Goal: Task Accomplishment & Management: Manage account settings

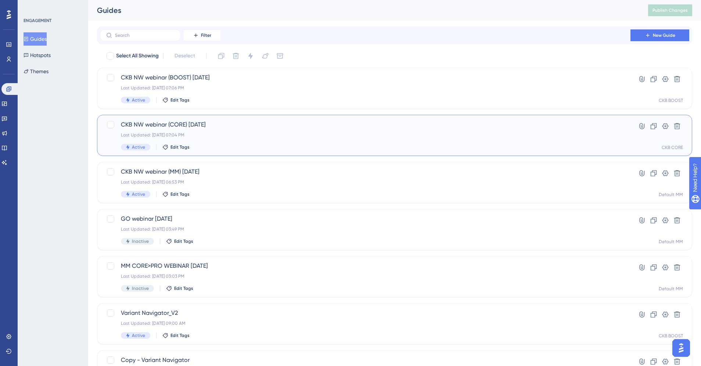
click at [224, 126] on span "CKB NW webinar (CORE) 9/25/25" at bounding box center [365, 124] width 489 height 9
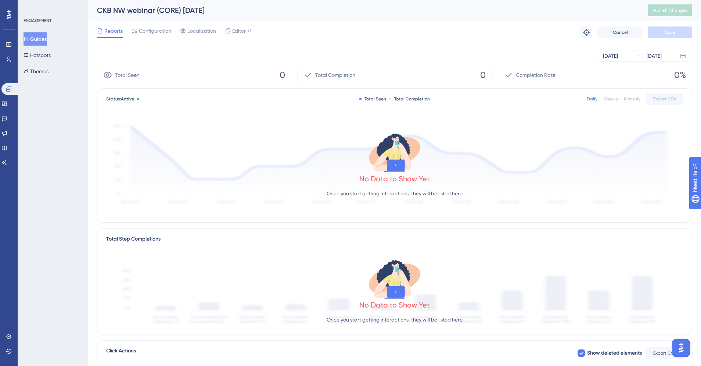
scroll to position [6, 0]
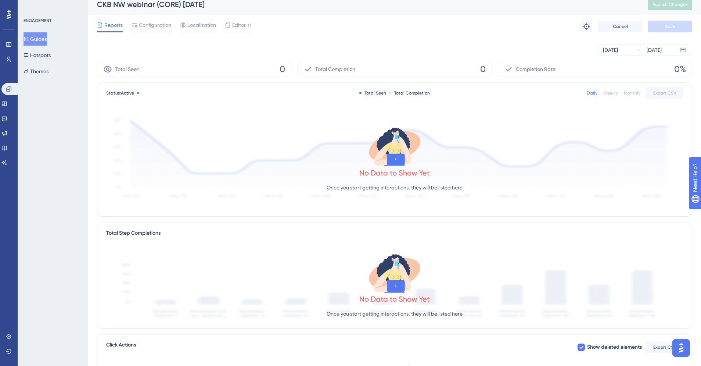
click at [593, 93] on div "Daily" at bounding box center [592, 93] width 11 height 6
click at [618, 49] on div "Sep 11 2025" at bounding box center [610, 50] width 15 height 9
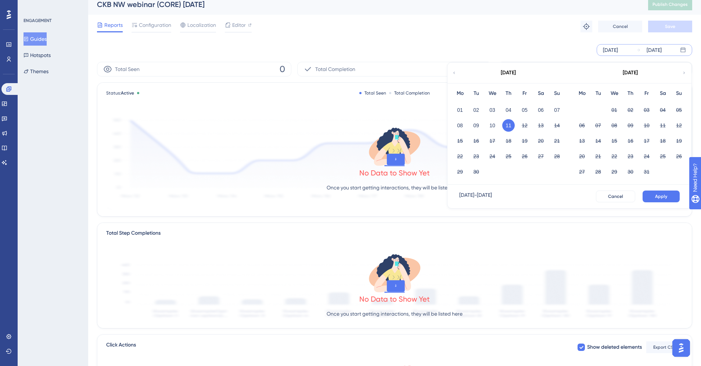
click at [509, 124] on button "11" at bounding box center [509, 125] width 12 height 12
click at [663, 192] on button "Apply" at bounding box center [661, 196] width 37 height 12
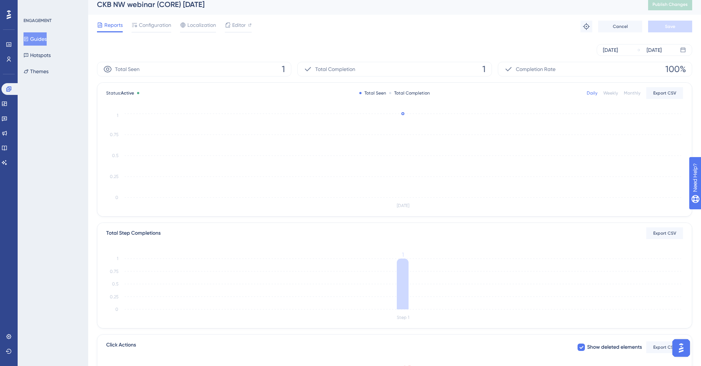
click at [404, 112] on circle at bounding box center [403, 113] width 2 height 2
click at [402, 114] on circle at bounding box center [403, 113] width 3 height 3
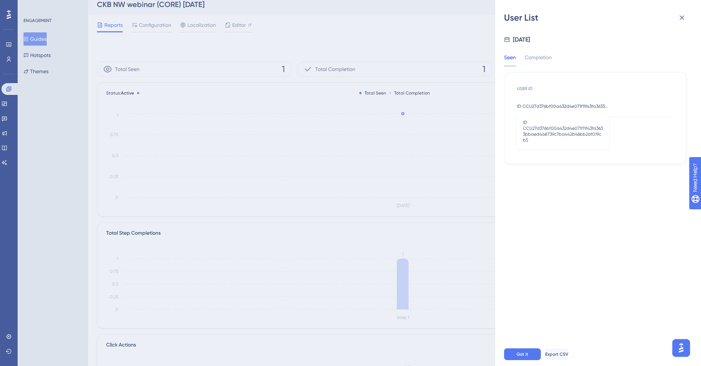
click at [572, 105] on span "ID CCU27d376bf00a432d4e071f11f43fa3633bbaed4a8739c7ba442b46bb2af019cb5" at bounding box center [563, 106] width 92 height 6
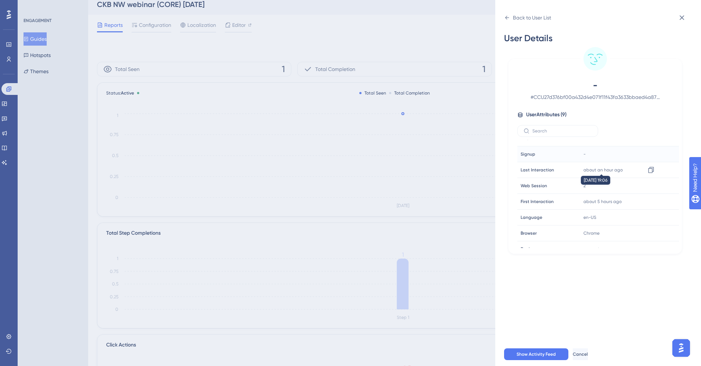
scroll to position [0, 0]
click at [539, 111] on span "User Attributes ( 9 )" at bounding box center [546, 114] width 40 height 9
click at [686, 19] on icon at bounding box center [682, 17] width 9 height 9
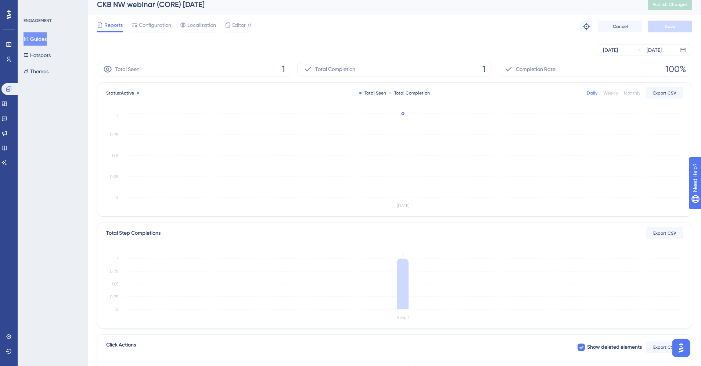
click at [81, 124] on div "ENGAGEMENT Guides Hotspots Themes" at bounding box center [53, 183] width 71 height 366
click at [47, 72] on button "Themes" at bounding box center [36, 71] width 25 height 13
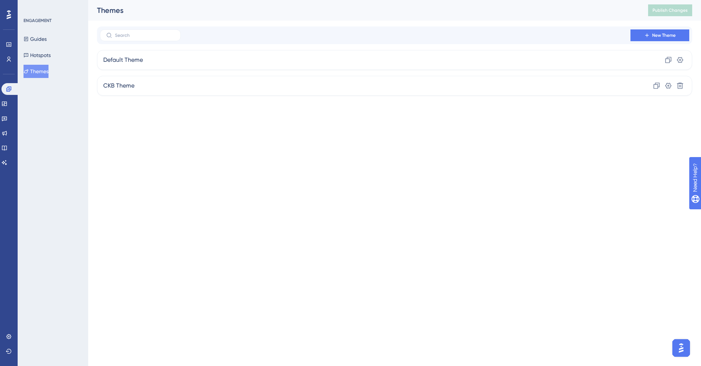
click at [63, 115] on div "ENGAGEMENT Guides Hotspots Themes" at bounding box center [53, 183] width 71 height 366
click at [42, 35] on button "Guides" at bounding box center [35, 38] width 23 height 13
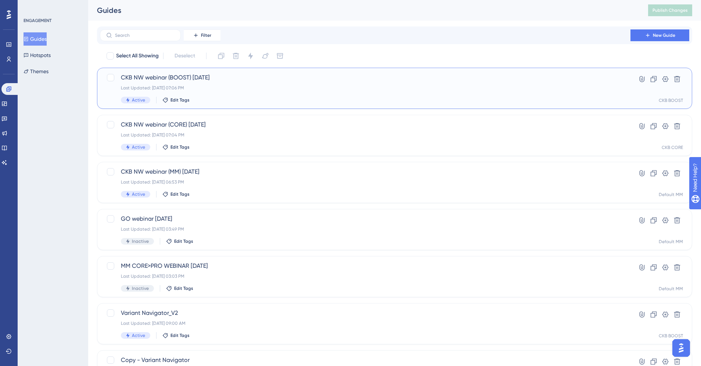
click at [233, 83] on div "CKB NW webinar (BOOST) 9/25/25 Last Updated: Sep 11 2025, 07:06 PM Active Edit …" at bounding box center [365, 88] width 489 height 30
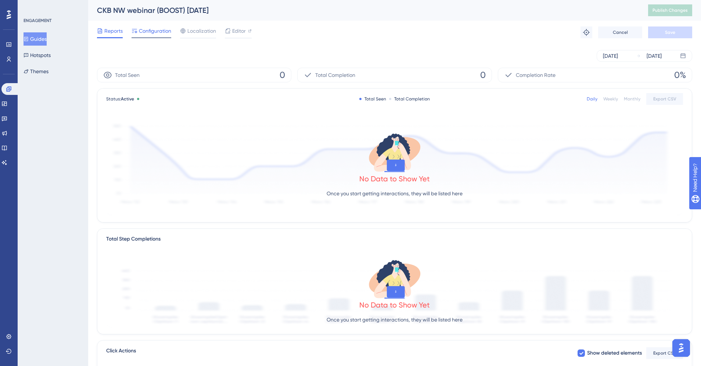
click at [147, 33] on span "Configuration" at bounding box center [155, 30] width 32 height 9
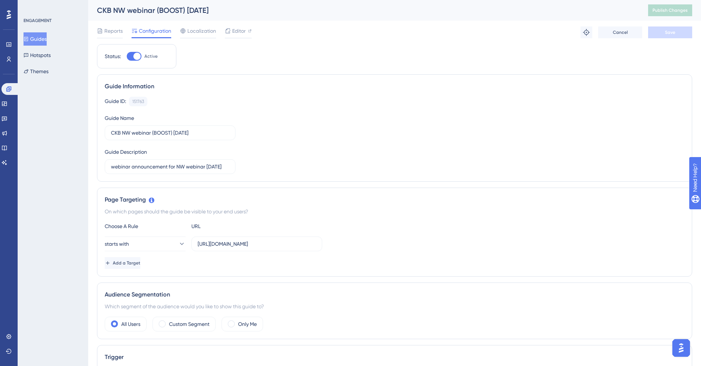
scroll to position [56, 0]
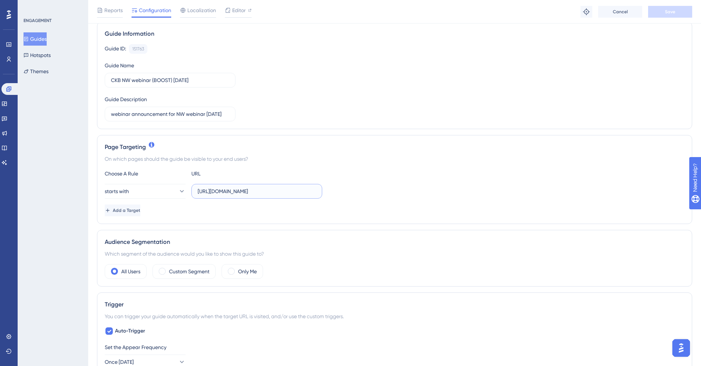
click at [301, 189] on input "https://ckb-boost-dev.genomenon-internal.com/login/auth" at bounding box center [257, 191] width 118 height 8
drag, startPoint x: 291, startPoint y: 192, endPoint x: 343, endPoint y: 193, distance: 51.5
click at [343, 193] on div "starts with https://ckb-boost-dev.genomenon-internal.com/login/auth" at bounding box center [395, 191] width 580 height 15
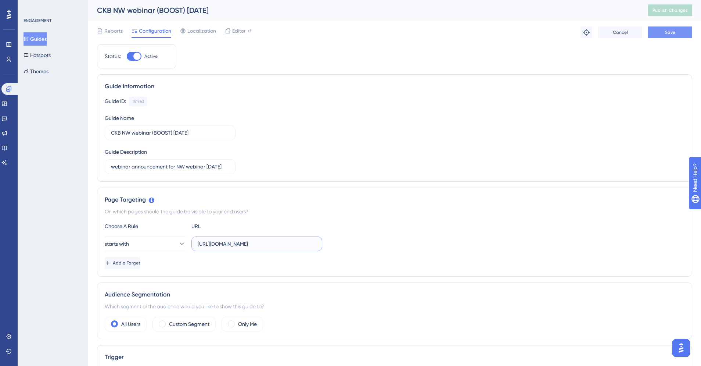
type input "https://ckb-boost-dev.genomenon-internal.com/"
click at [671, 36] on button "Save" at bounding box center [670, 32] width 44 height 12
click at [677, 8] on span "Publish Changes" at bounding box center [670, 10] width 35 height 6
click at [238, 32] on span "Editor" at bounding box center [239, 30] width 14 height 9
click at [45, 71] on button "Themes" at bounding box center [36, 71] width 25 height 13
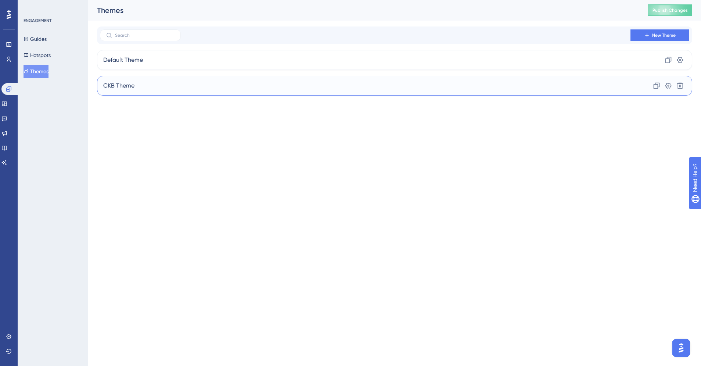
click at [148, 86] on div "CKB Theme Clone Settings Delete" at bounding box center [395, 86] width 596 height 20
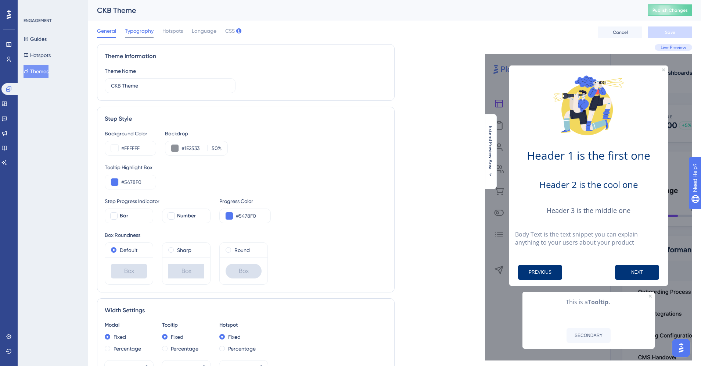
click at [142, 32] on span "Typography" at bounding box center [139, 30] width 29 height 9
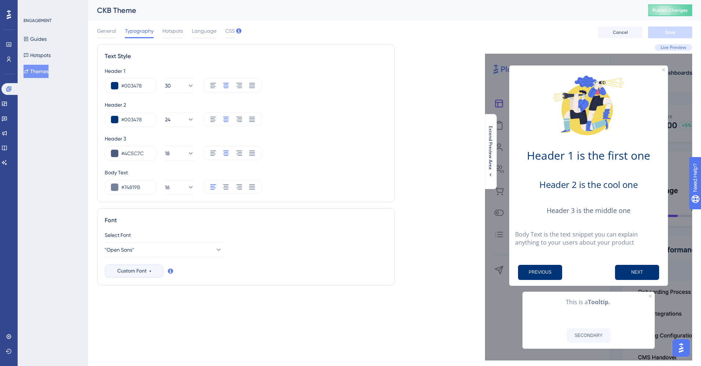
click at [142, 271] on span "Custom Font" at bounding box center [131, 271] width 29 height 9
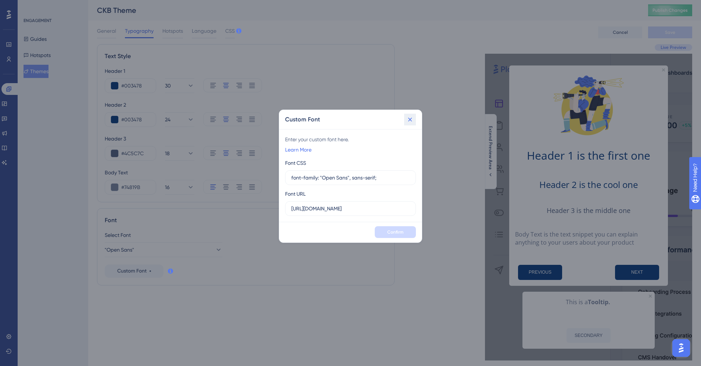
click at [411, 116] on icon at bounding box center [410, 119] width 7 height 7
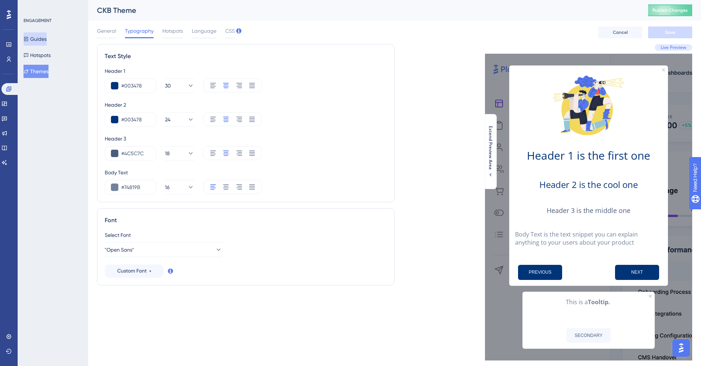
click at [37, 36] on button "Guides" at bounding box center [35, 38] width 23 height 13
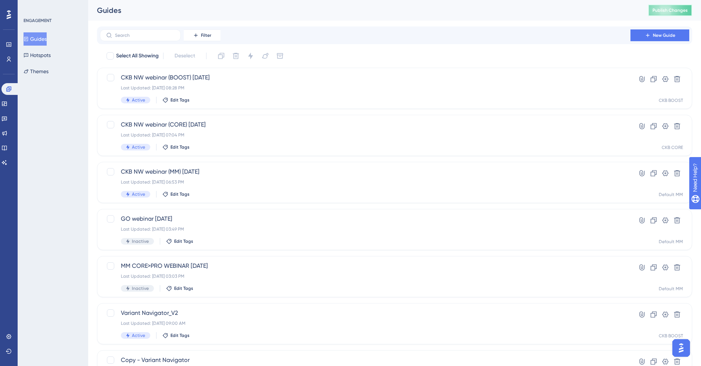
click at [664, 11] on button "Publish Changes" at bounding box center [670, 10] width 44 height 12
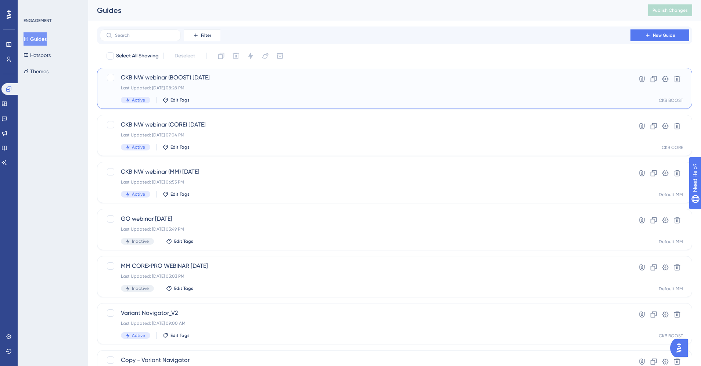
click at [238, 95] on div "CKB NW webinar (BOOST) 9/25/25 Last Updated: Sep 11 2025, 08:28 PM Active Edit …" at bounding box center [365, 88] width 489 height 30
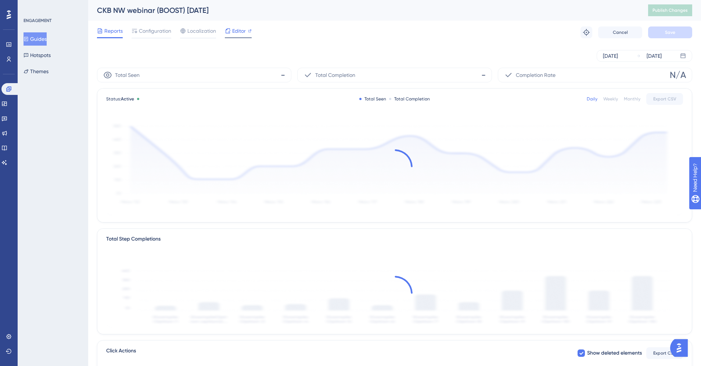
click at [242, 32] on span "Editor" at bounding box center [239, 30] width 14 height 9
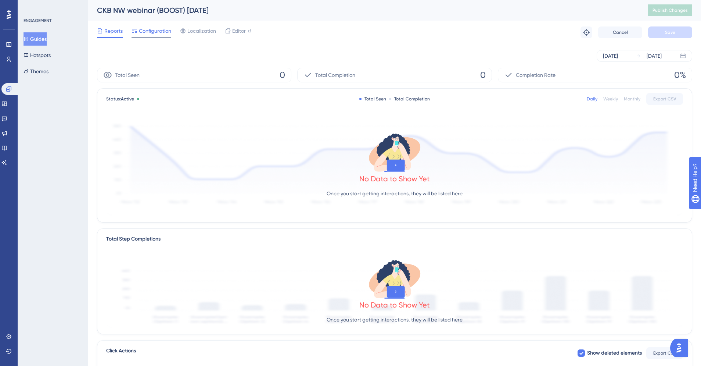
drag, startPoint x: 126, startPoint y: 33, endPoint x: 138, endPoint y: 32, distance: 11.4
click at [126, 32] on div "Reports Configuration Localization Editor" at bounding box center [174, 32] width 155 height 12
click at [148, 30] on span "Configuration" at bounding box center [155, 30] width 32 height 9
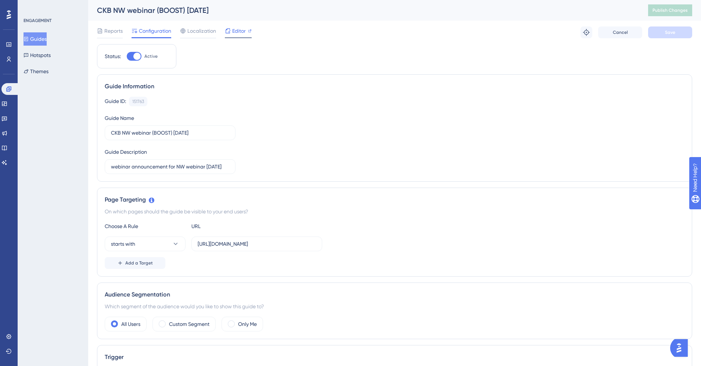
click at [239, 31] on span "Editor" at bounding box center [239, 30] width 14 height 9
click at [29, 143] on div "ENGAGEMENT Guides Hotspots Themes" at bounding box center [53, 183] width 71 height 366
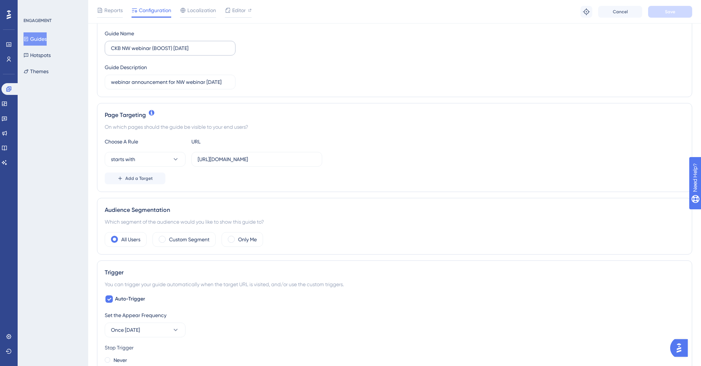
scroll to position [88, 0]
